Goal: Subscribe to service/newsletter

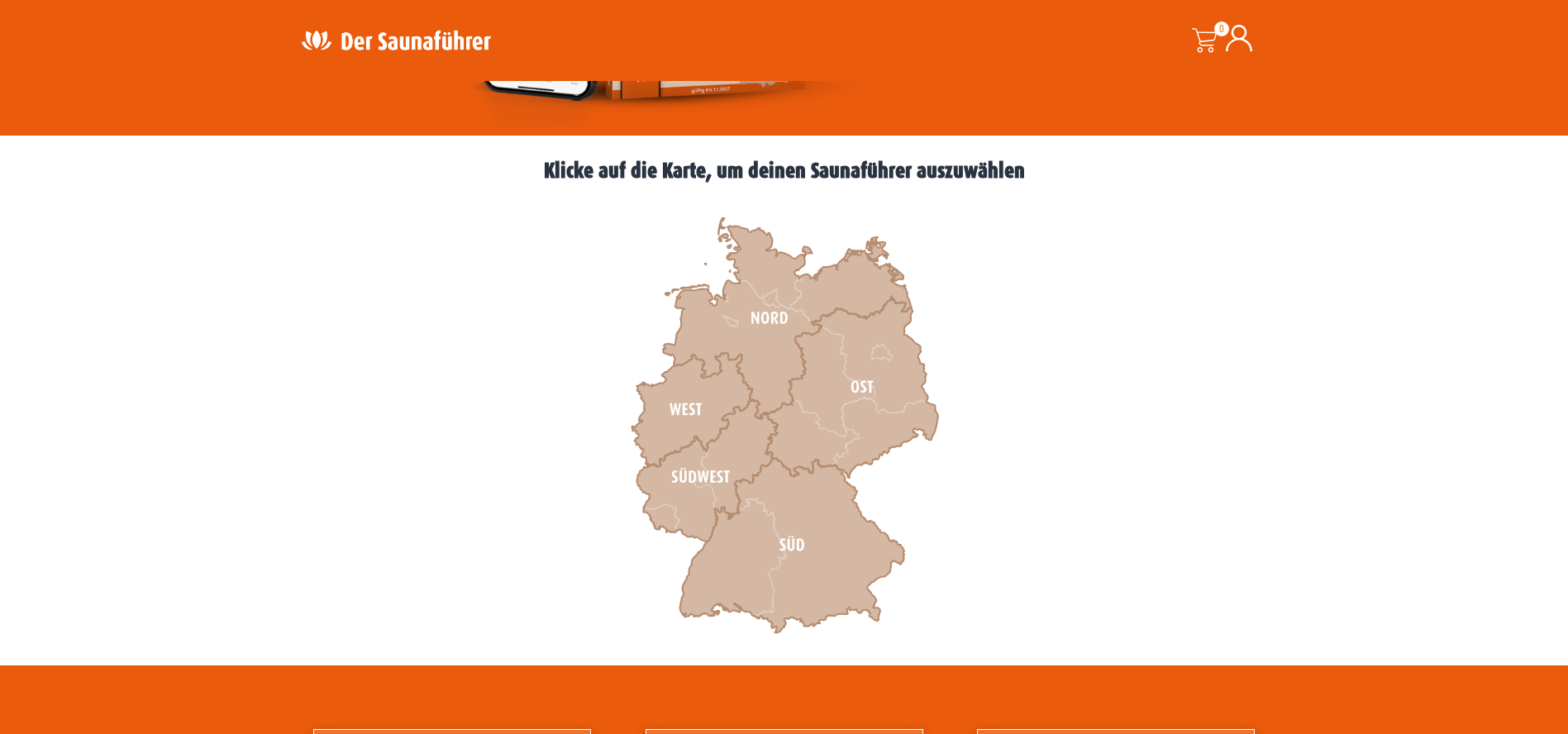
scroll to position [413, 0]
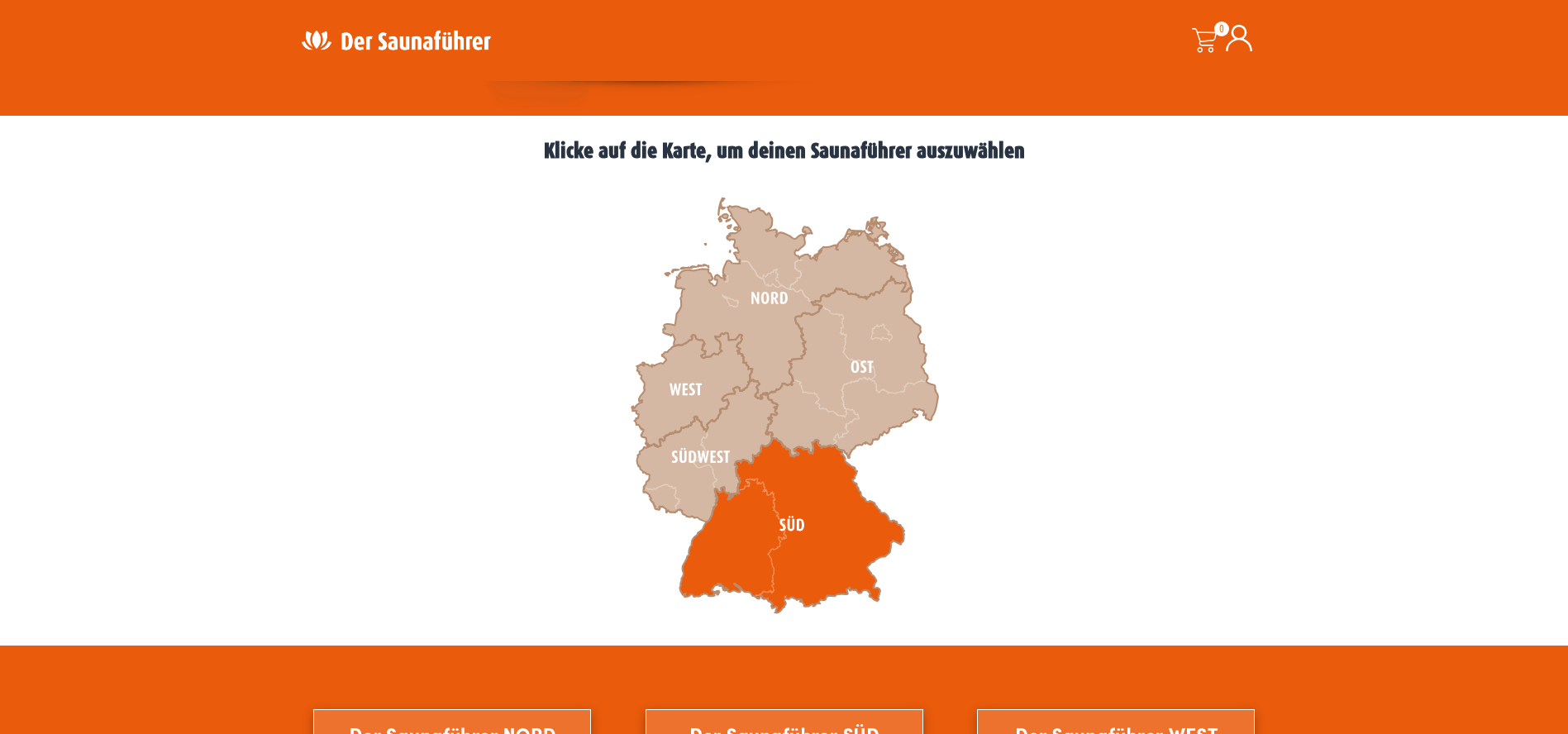
click at [795, 524] on icon at bounding box center [792, 526] width 225 height 175
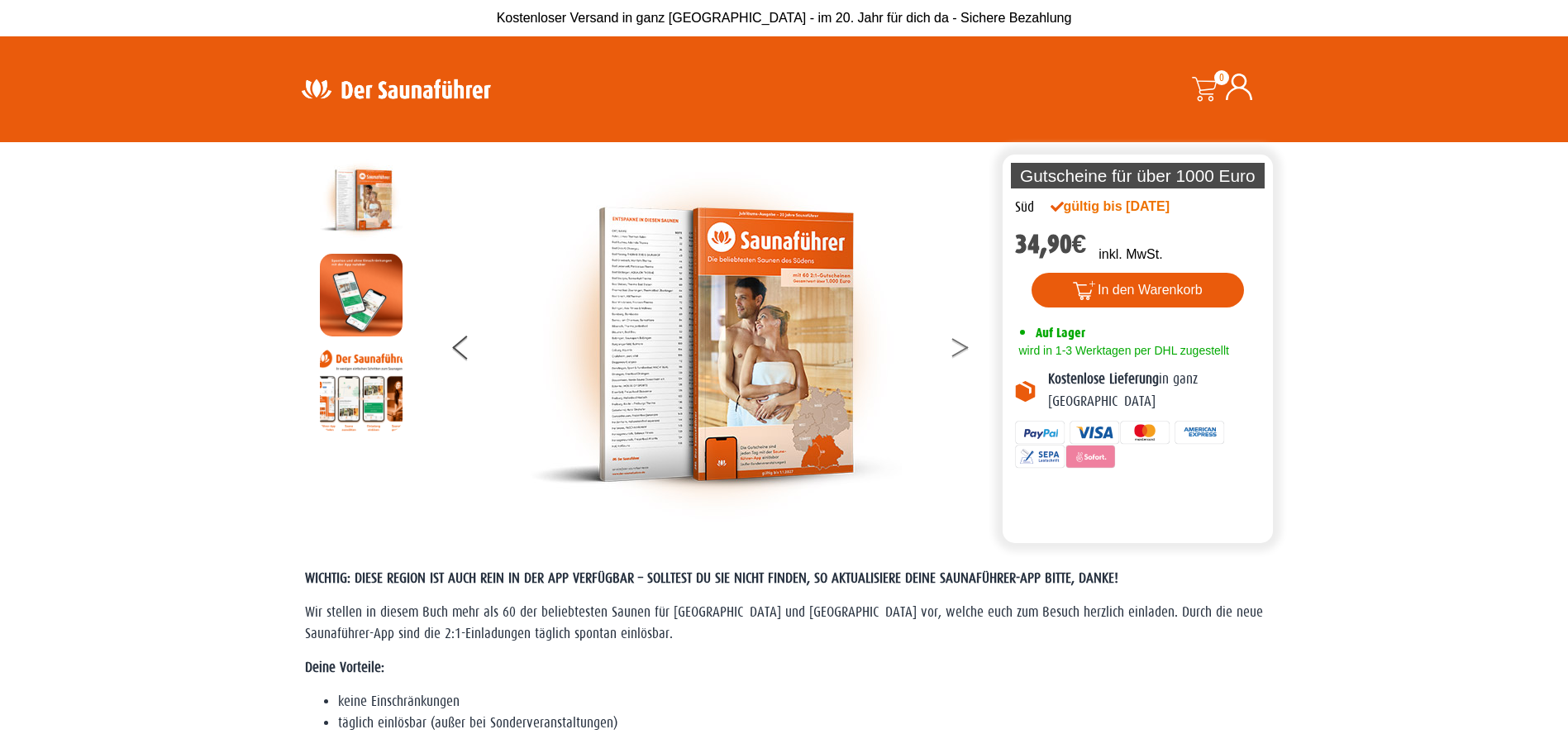
click at [964, 348] on button at bounding box center [970, 351] width 42 height 42
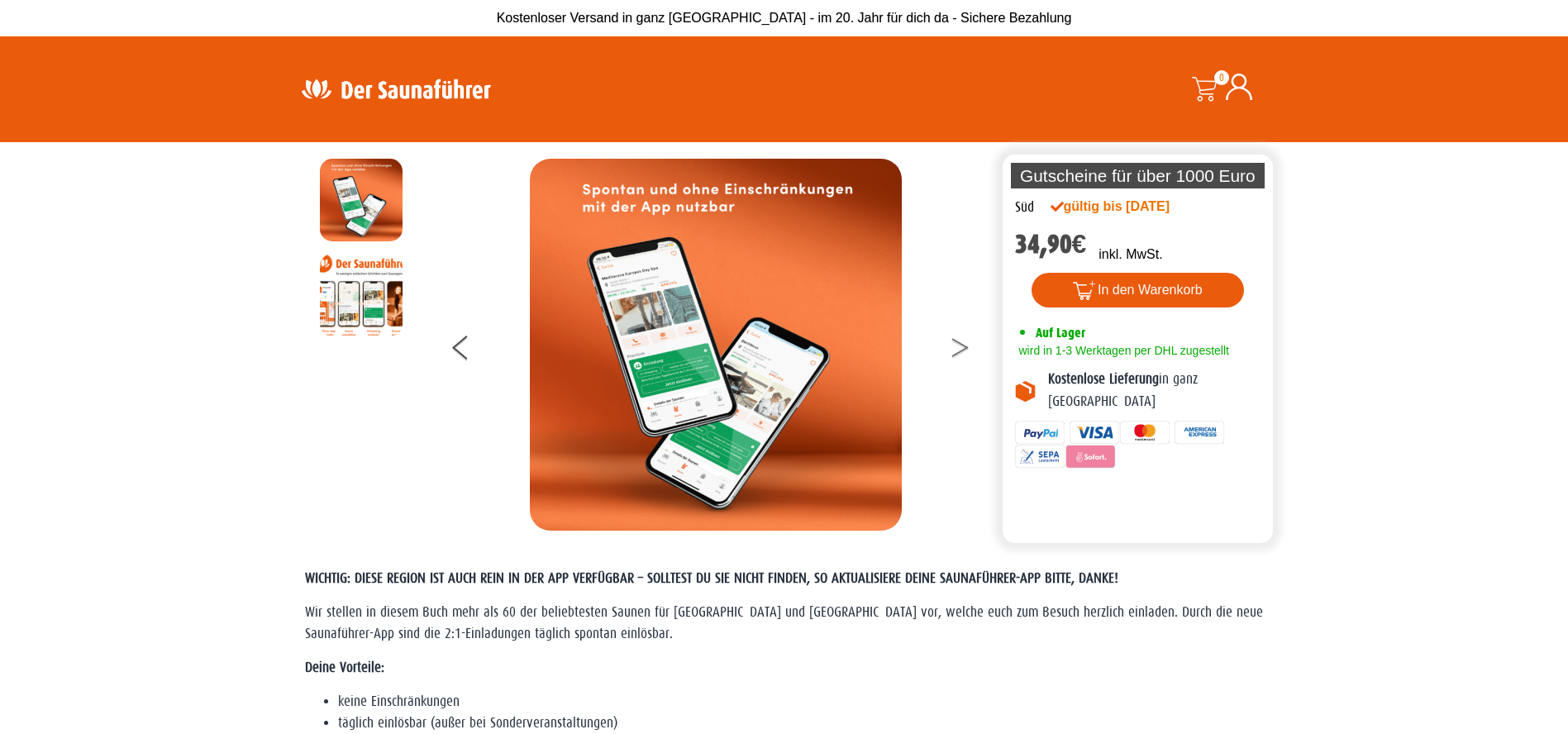
click at [962, 347] on button at bounding box center [970, 351] width 42 height 42
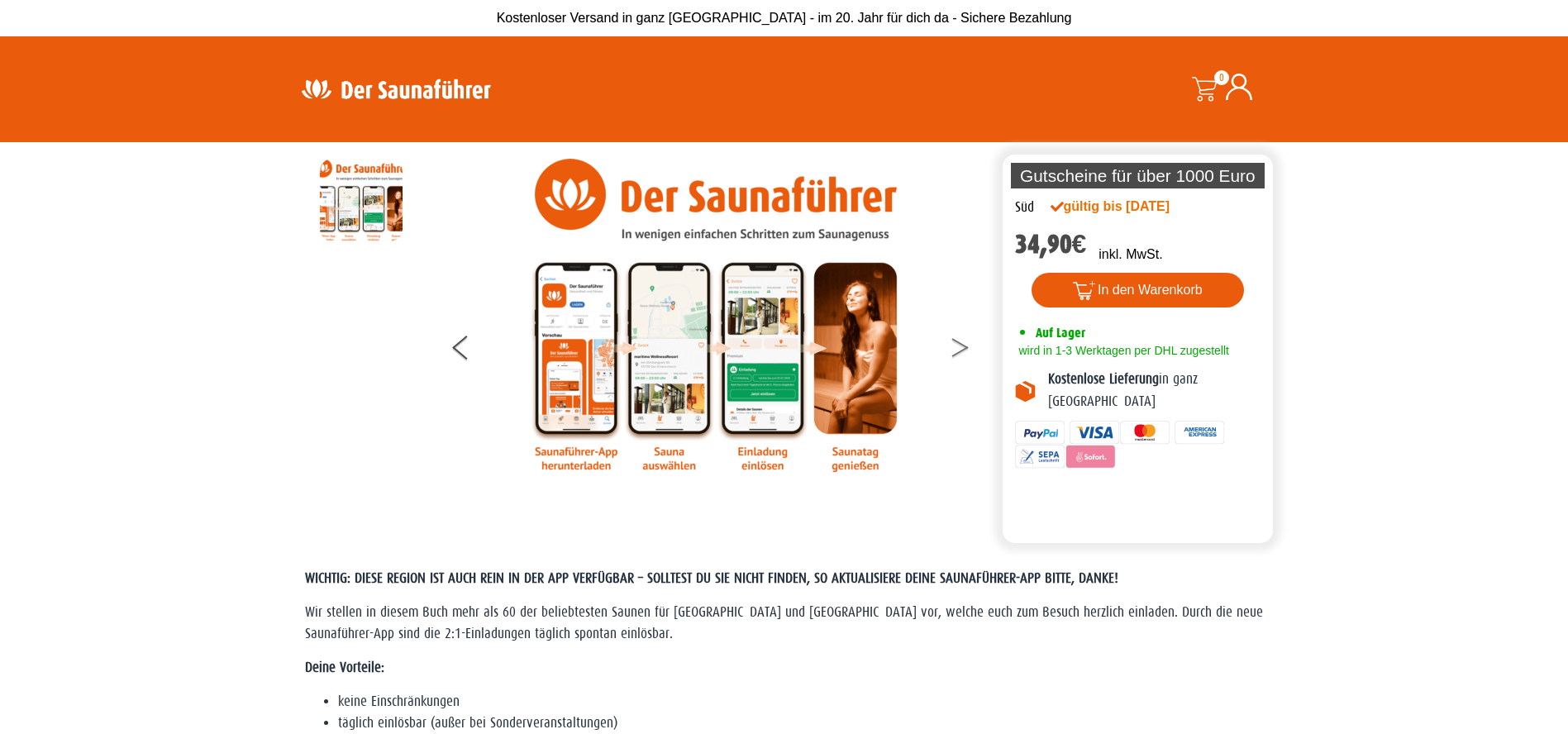
click at [959, 348] on button at bounding box center [970, 351] width 42 height 42
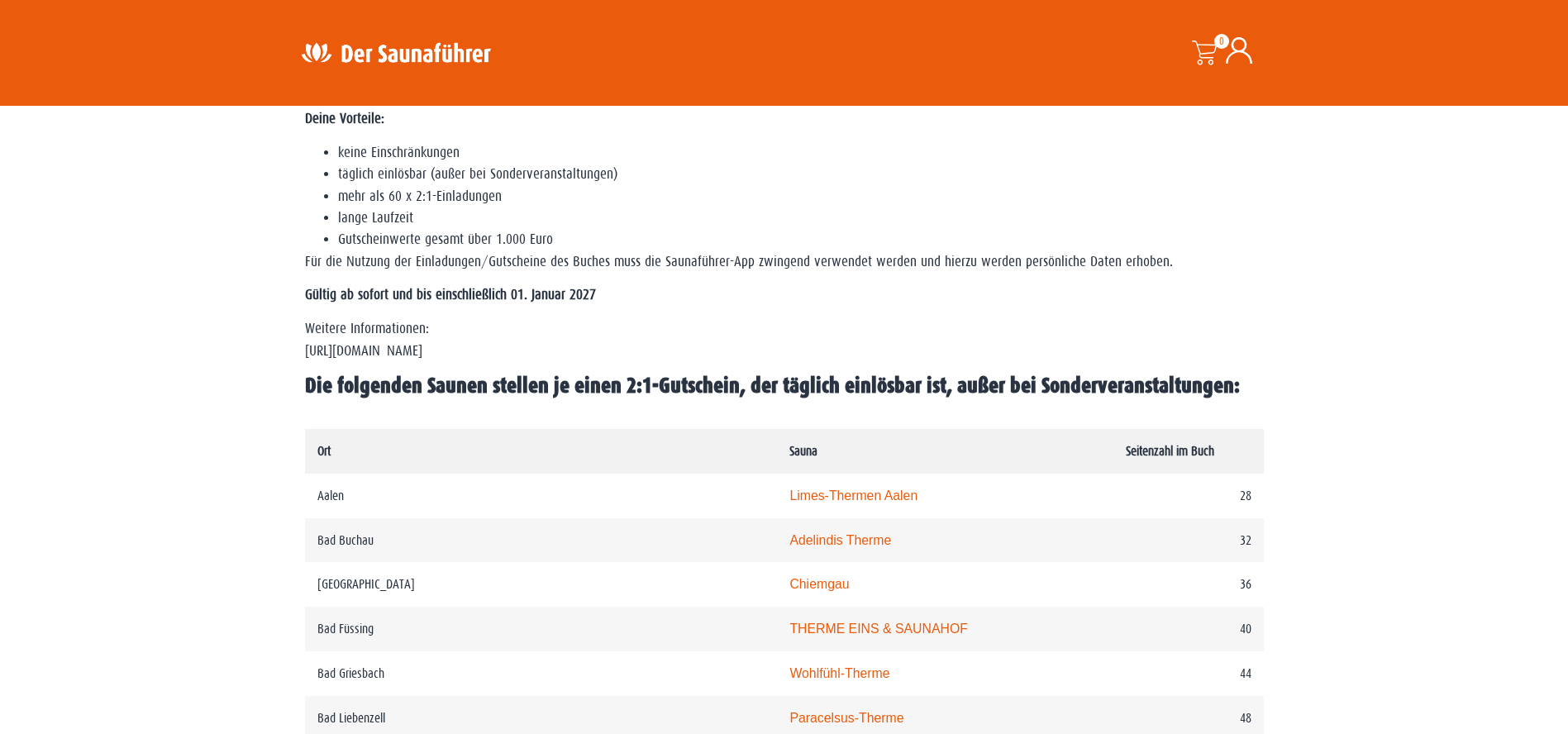
scroll to position [579, 0]
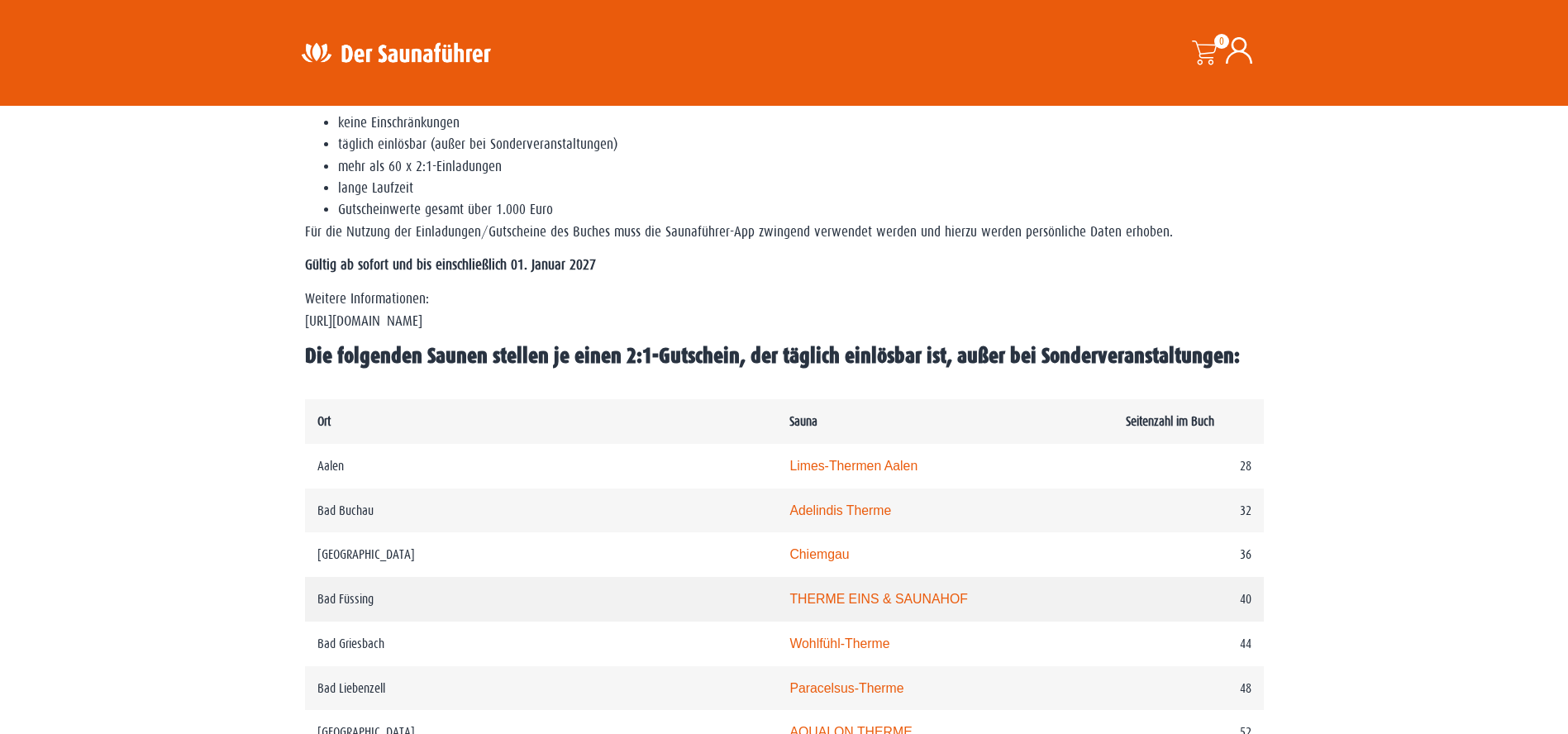
click at [789, 597] on link "THERME EINS & SAUNAHOF" at bounding box center [878, 598] width 178 height 15
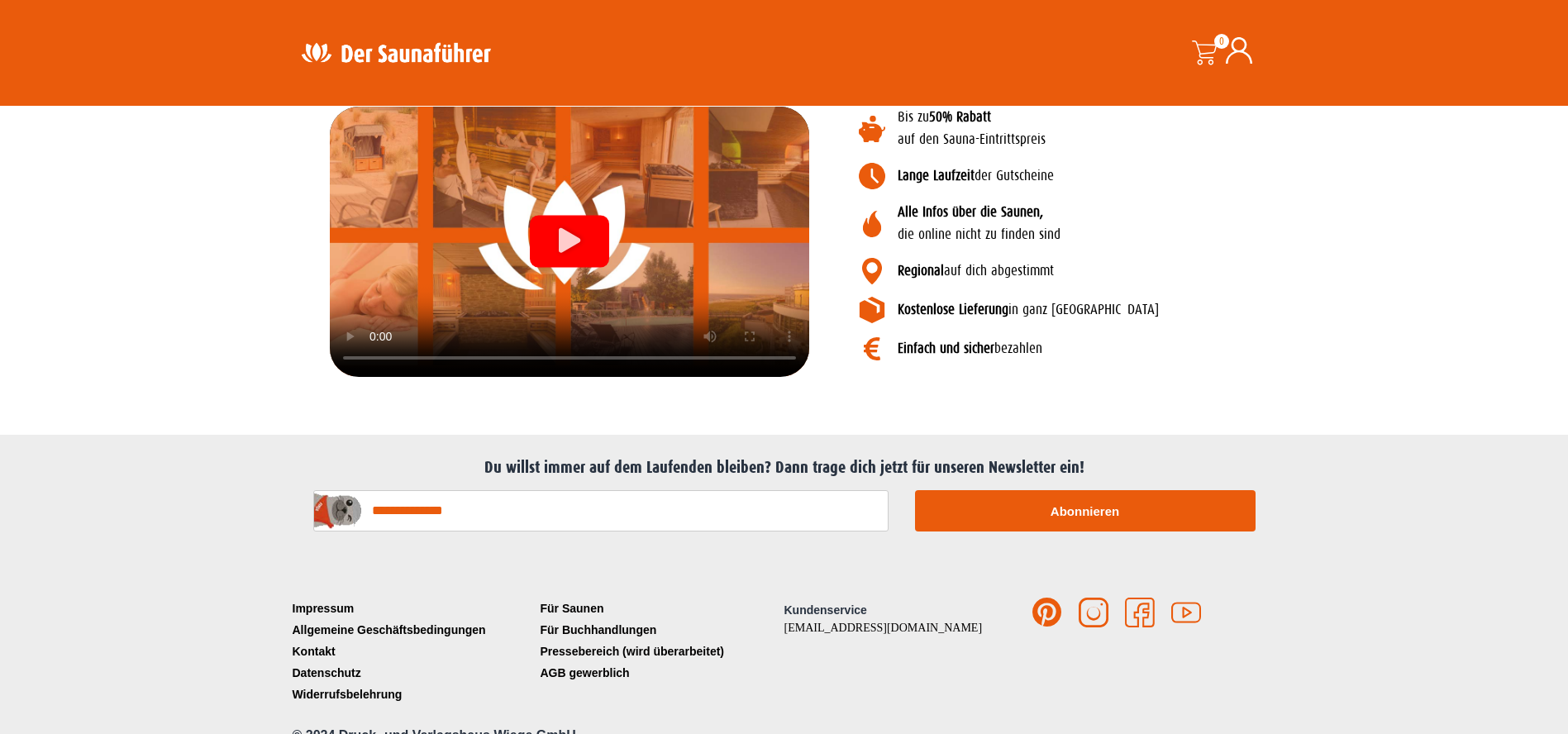
scroll to position [1941, 0]
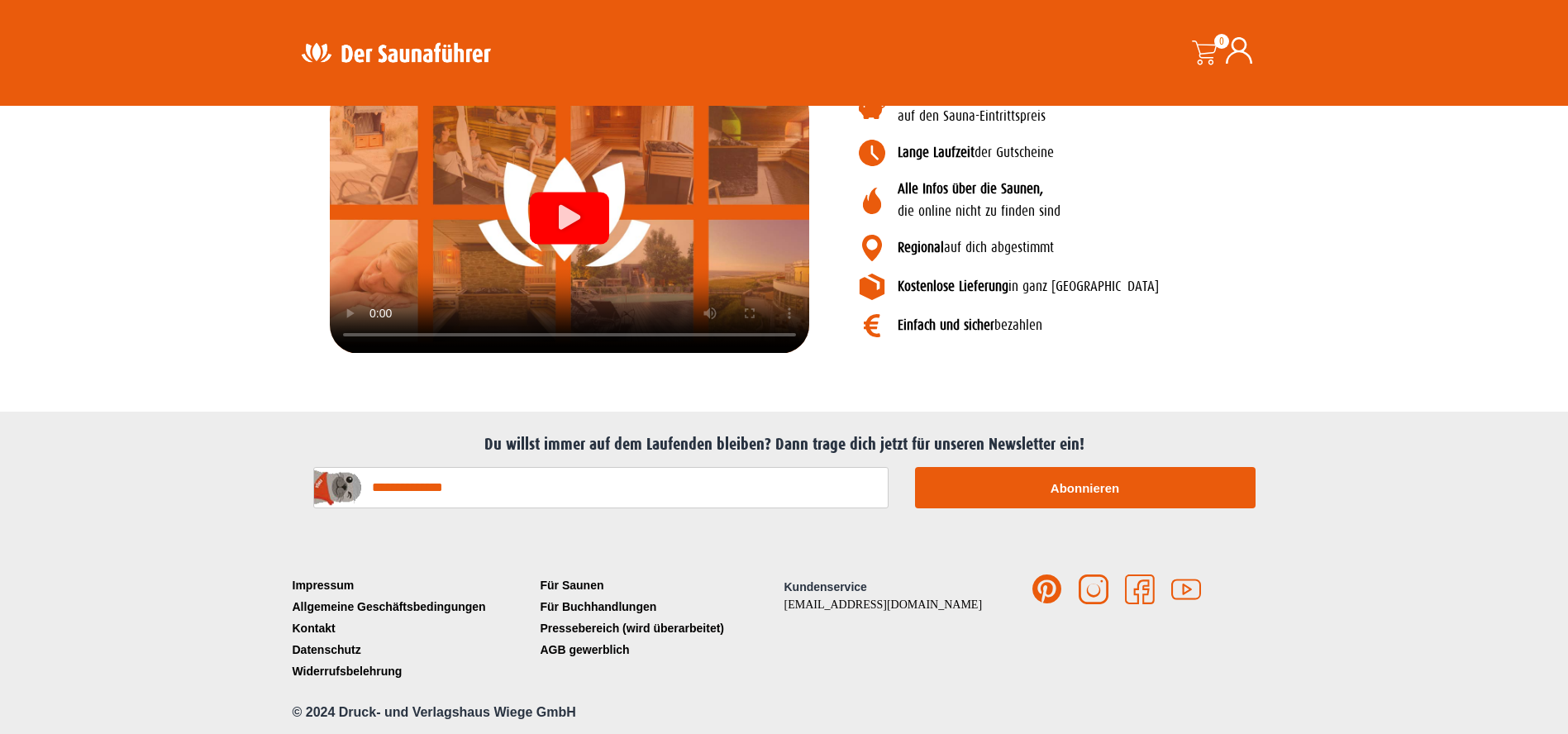
click at [446, 490] on input "E-Mail-Adresse*" at bounding box center [601, 487] width 575 height 42
type input "**********"
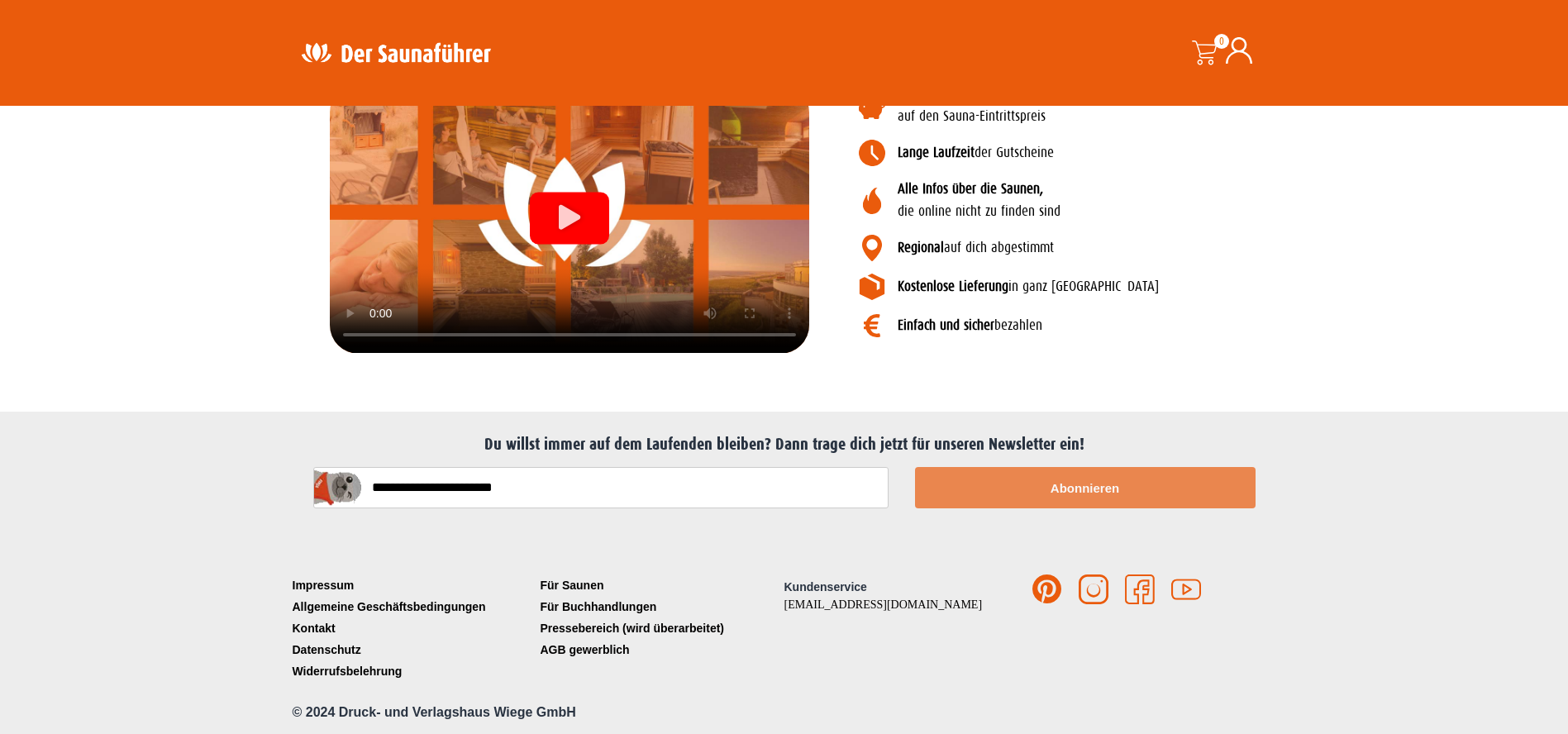
click at [1072, 485] on button "Abonnieren" at bounding box center [1085, 487] width 341 height 42
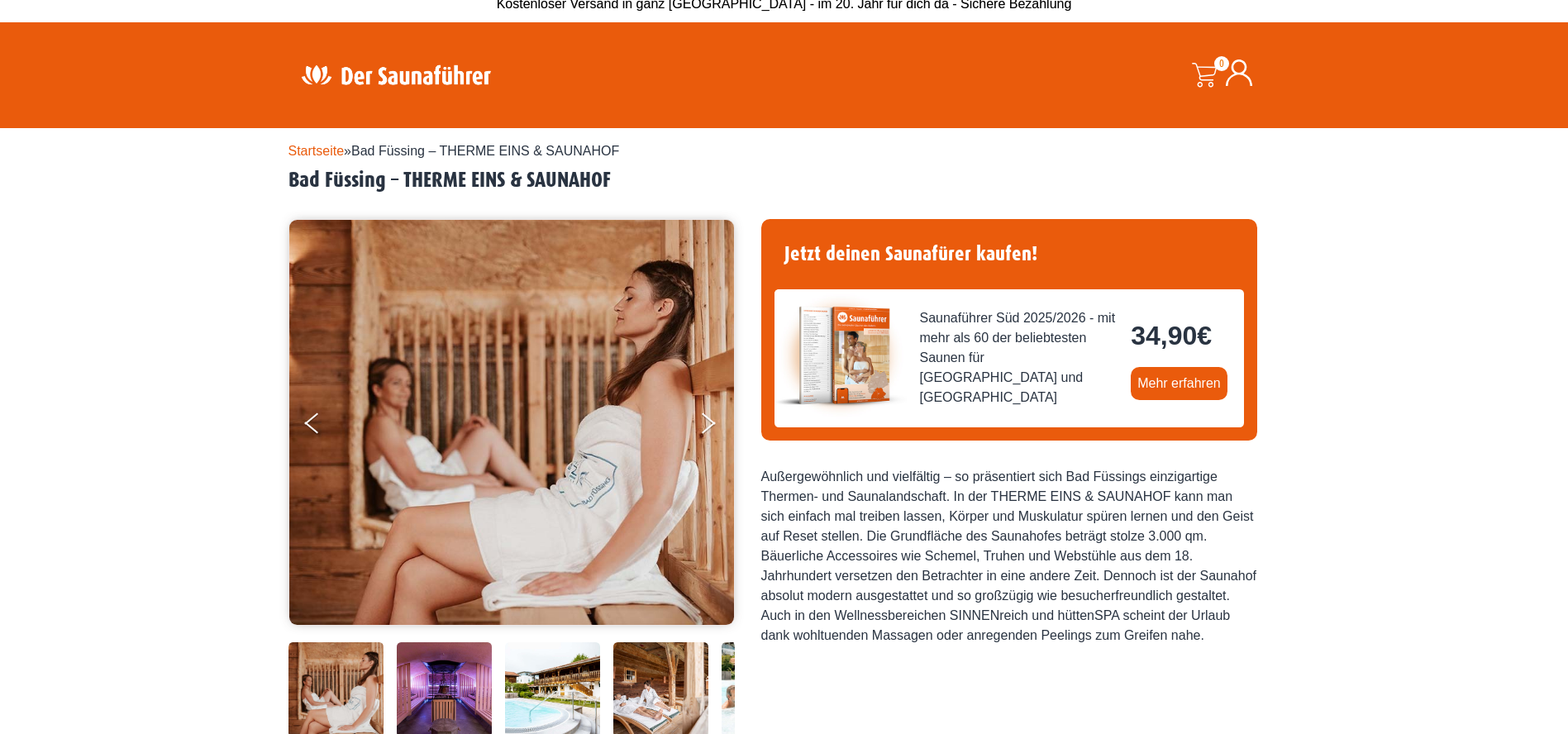
scroll to position [0, 0]
